Goal: Task Accomplishment & Management: Use online tool/utility

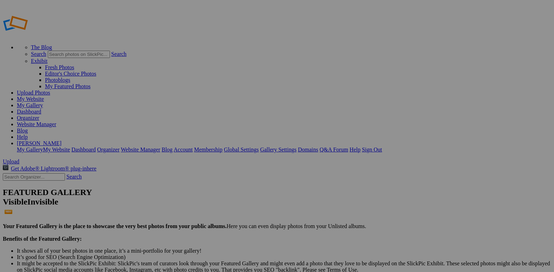
drag, startPoint x: 379, startPoint y: 89, endPoint x: 378, endPoint y: 86, distance: 3.7
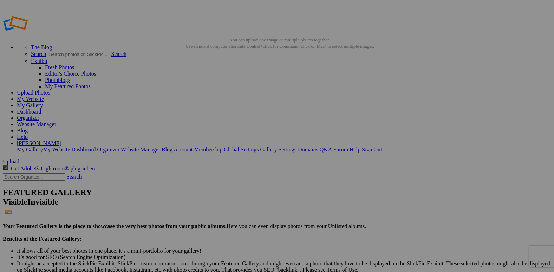
click at [231, 186] on link "Yes" at bounding box center [227, 189] width 8 height 6
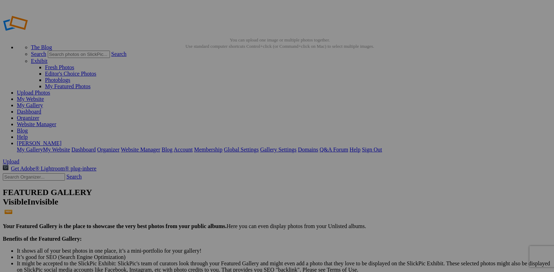
click at [207, 125] on link at bounding box center [207, 125] width 0 height 0
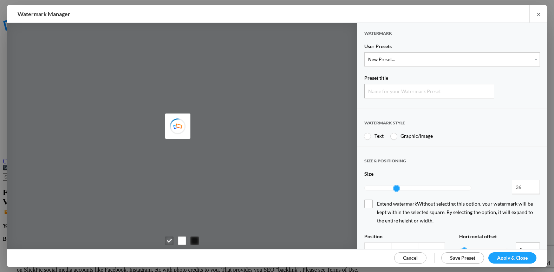
type input "Watermark-9/13/2025"
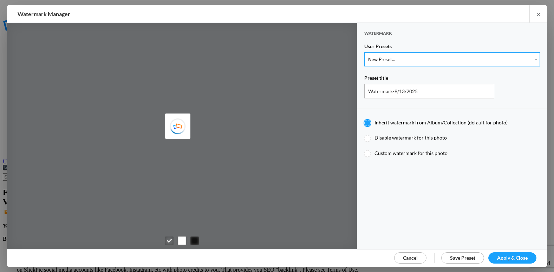
click at [411, 62] on select "New Preset... @etergen_sports lower @etergen_sports2 PRINT WATERMARK LOWER" at bounding box center [453, 59] width 176 height 14
select select "2: Object"
click at [365, 52] on select "New Preset... @etergen_sports lower @etergen_sports2 PRINT WATERMARK LOWER" at bounding box center [453, 59] width 176 height 14
select select
type input "@etergen_sports2"
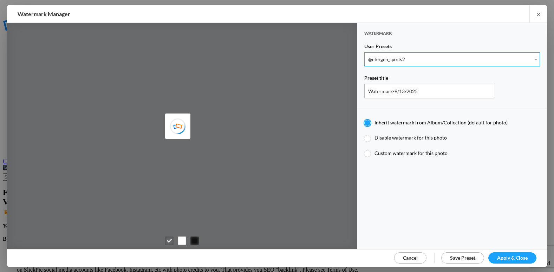
type input "@etergen_sports"
type input "0.5"
type input "128"
radio input "false"
type input "0"
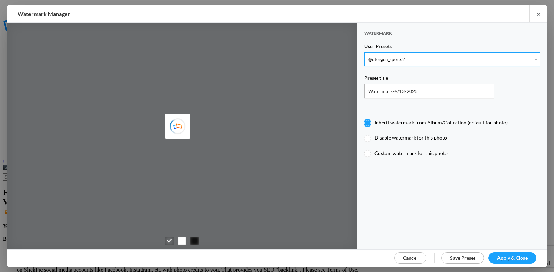
type input "20"
type input "@etergen_sports2"
type input "@etergen_sports"
type input "0.5"
type input "128"
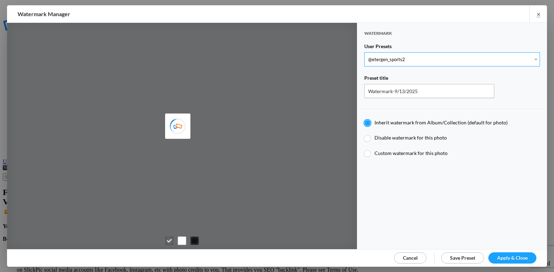
radio input "true"
type input "0"
type input "20"
radio input "false"
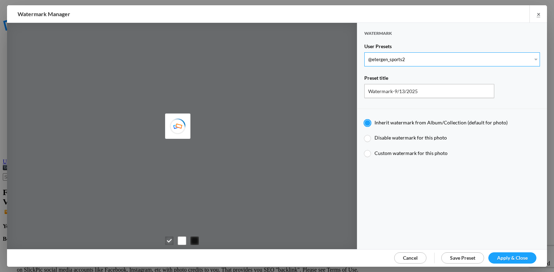
radio input "false"
radio input "true"
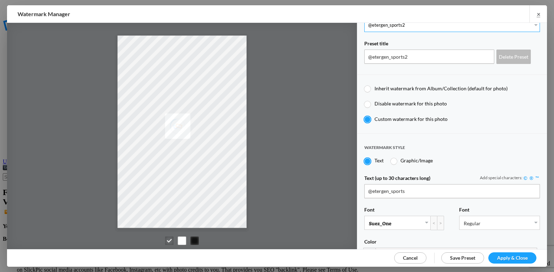
scroll to position [105, 0]
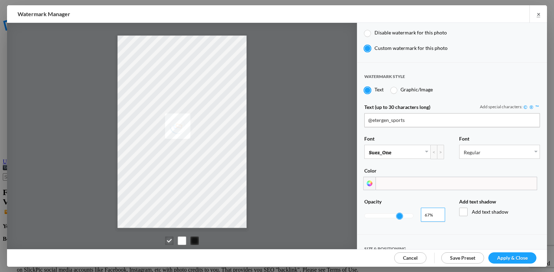
type input "0.69"
click at [436, 210] on input "0.69" at bounding box center [433, 215] width 24 height 14
type input "0.69"
type input "0.7"
click at [436, 210] on input "0.7" at bounding box center [433, 215] width 24 height 14
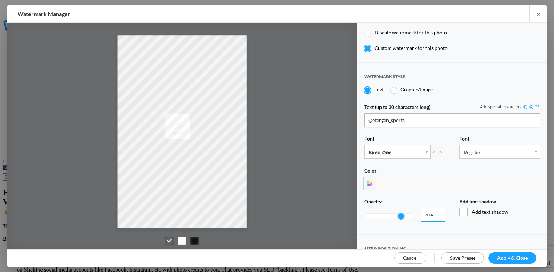
type input "0.7"
click at [519, 256] on span "Apply & Close" at bounding box center [512, 258] width 31 height 6
type input "etergensports"
type input "1"
type input "36"
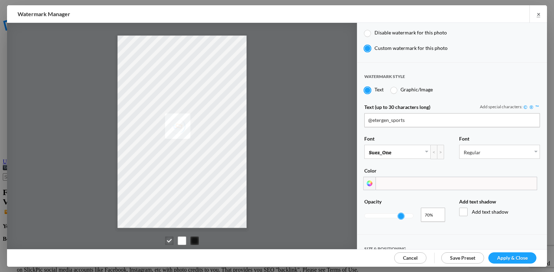
type input "5"
